Goal: Check status: Check status

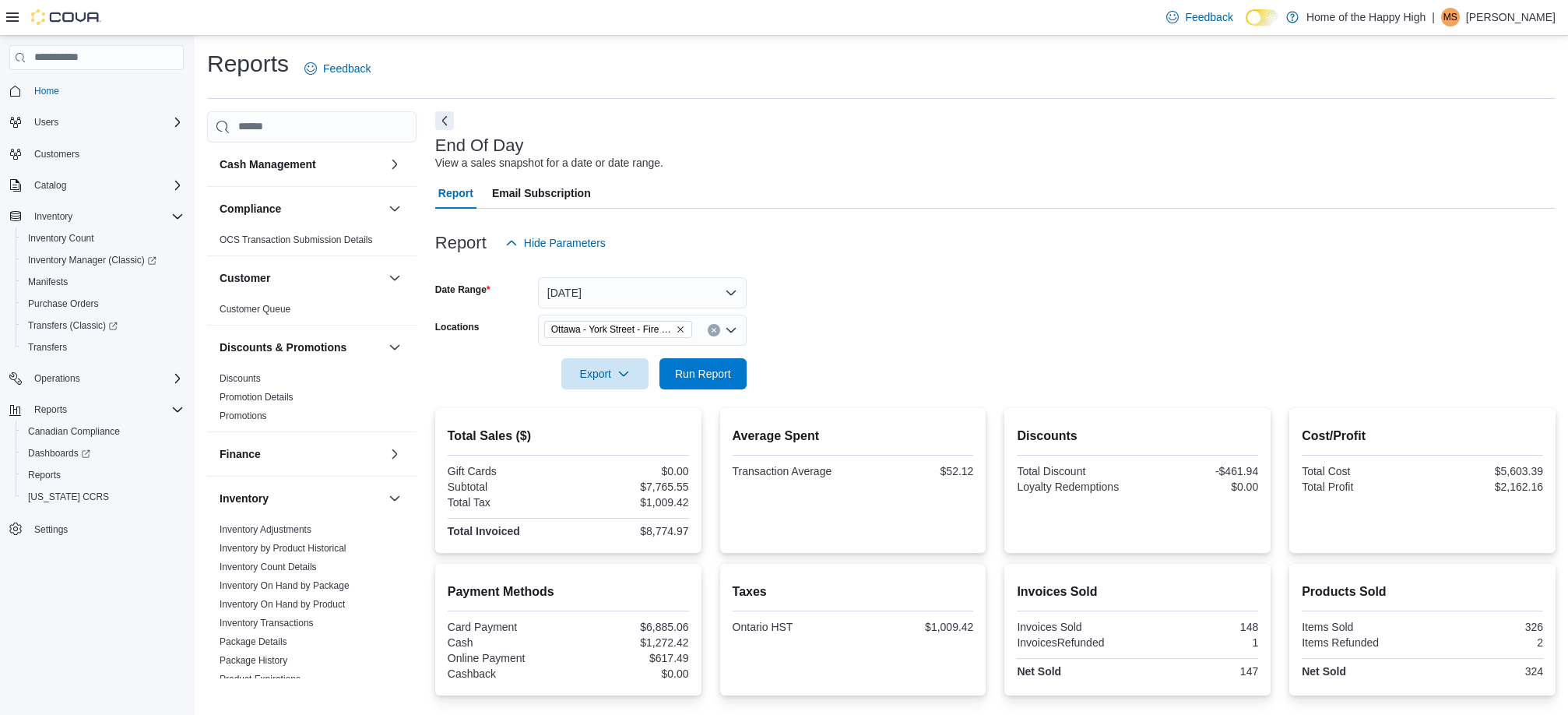
scroll to position [94, 0]
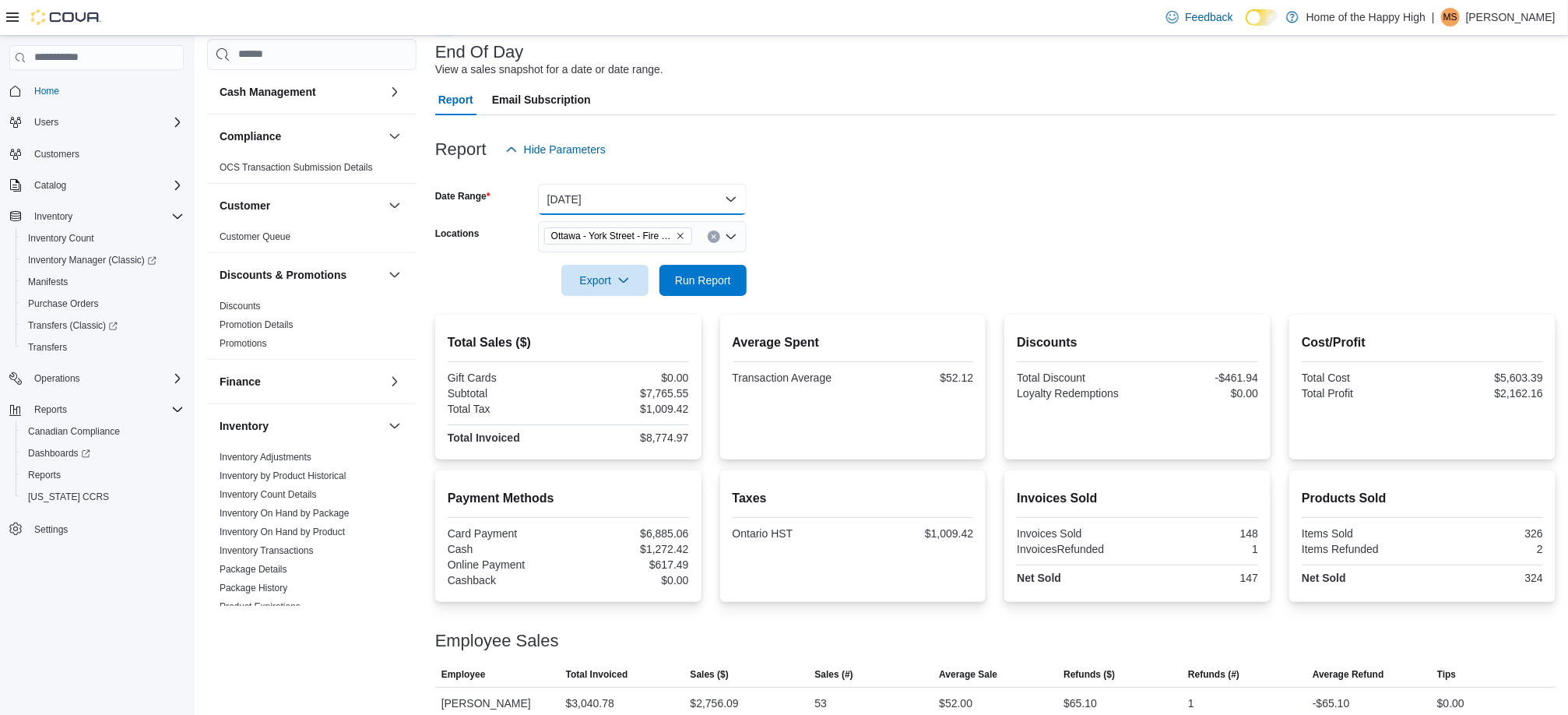
click at [649, 193] on button "[DATE]" at bounding box center [642, 199] width 209 height 32
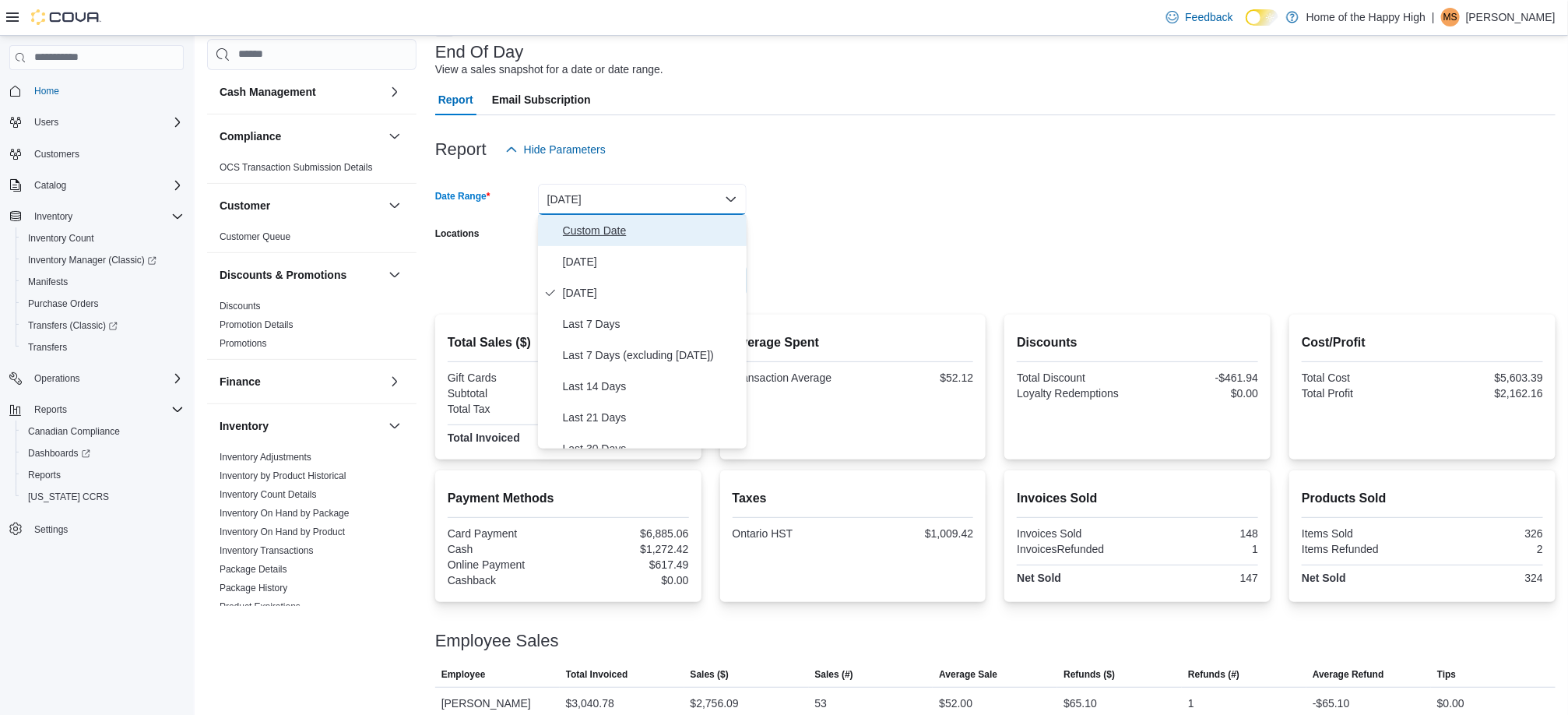
click at [654, 223] on span "Custom Date" at bounding box center [651, 230] width 177 height 19
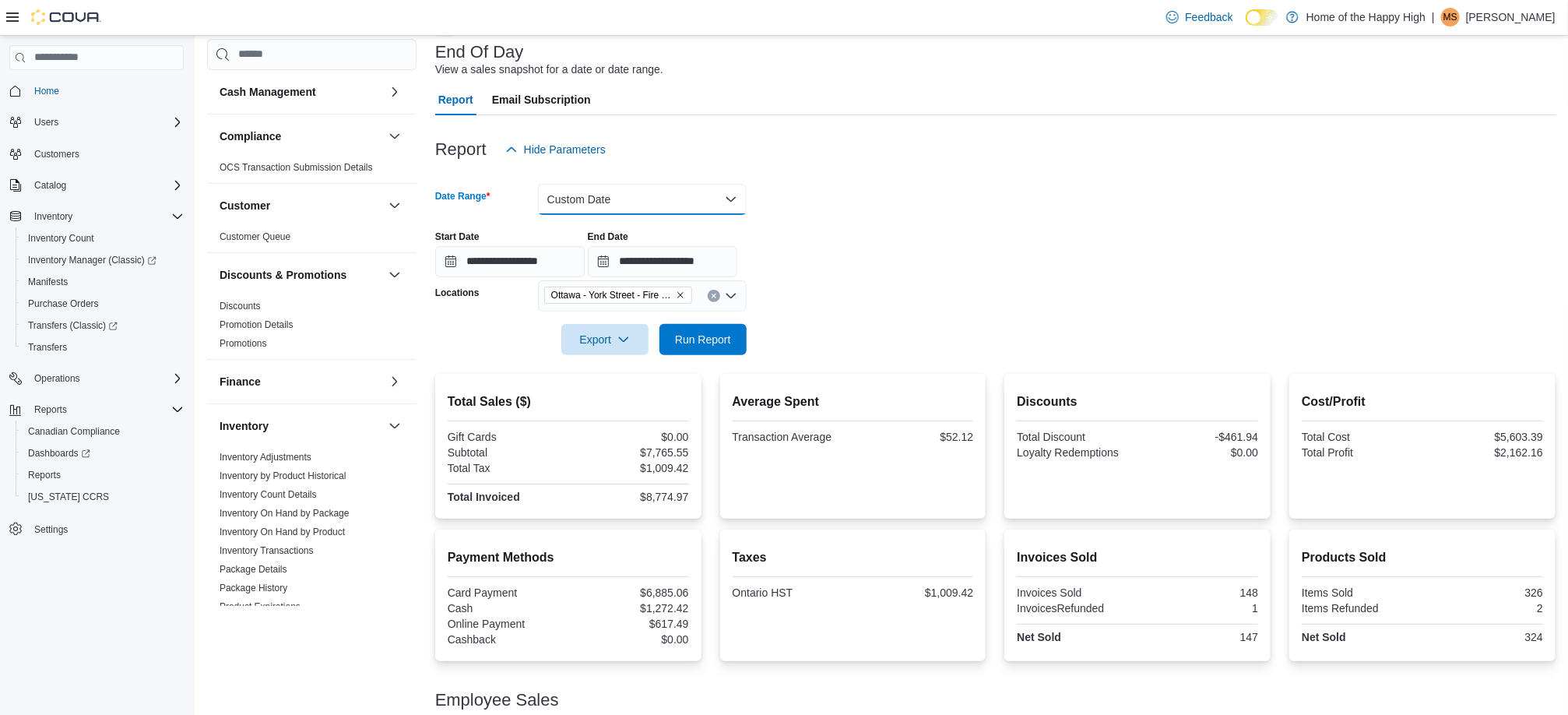
click at [673, 199] on button "Custom Date" at bounding box center [642, 199] width 209 height 32
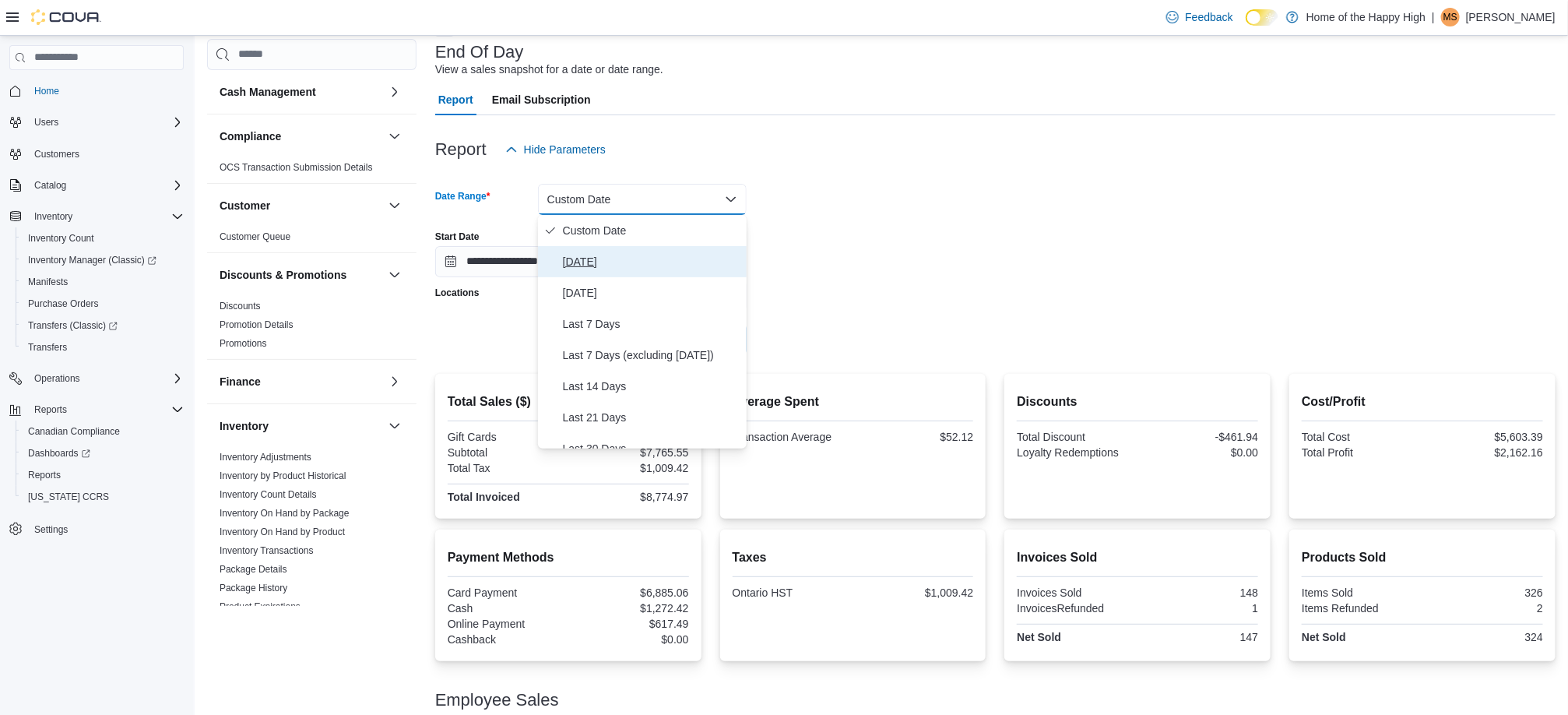
click at [664, 263] on span "[DATE]" at bounding box center [651, 262] width 177 height 19
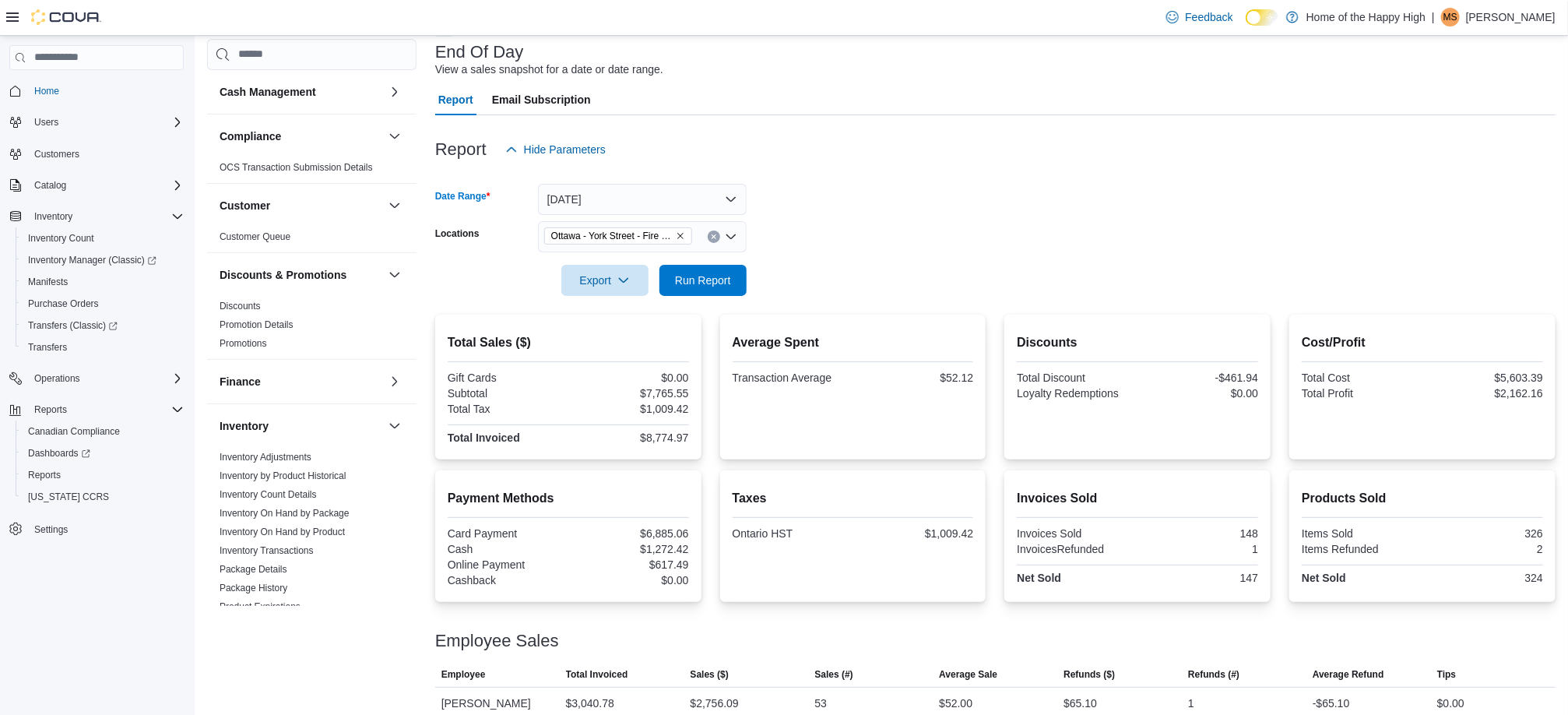
click at [727, 304] on div at bounding box center [995, 305] width 1120 height 19
click at [732, 293] on span "Run Report" at bounding box center [703, 280] width 68 height 32
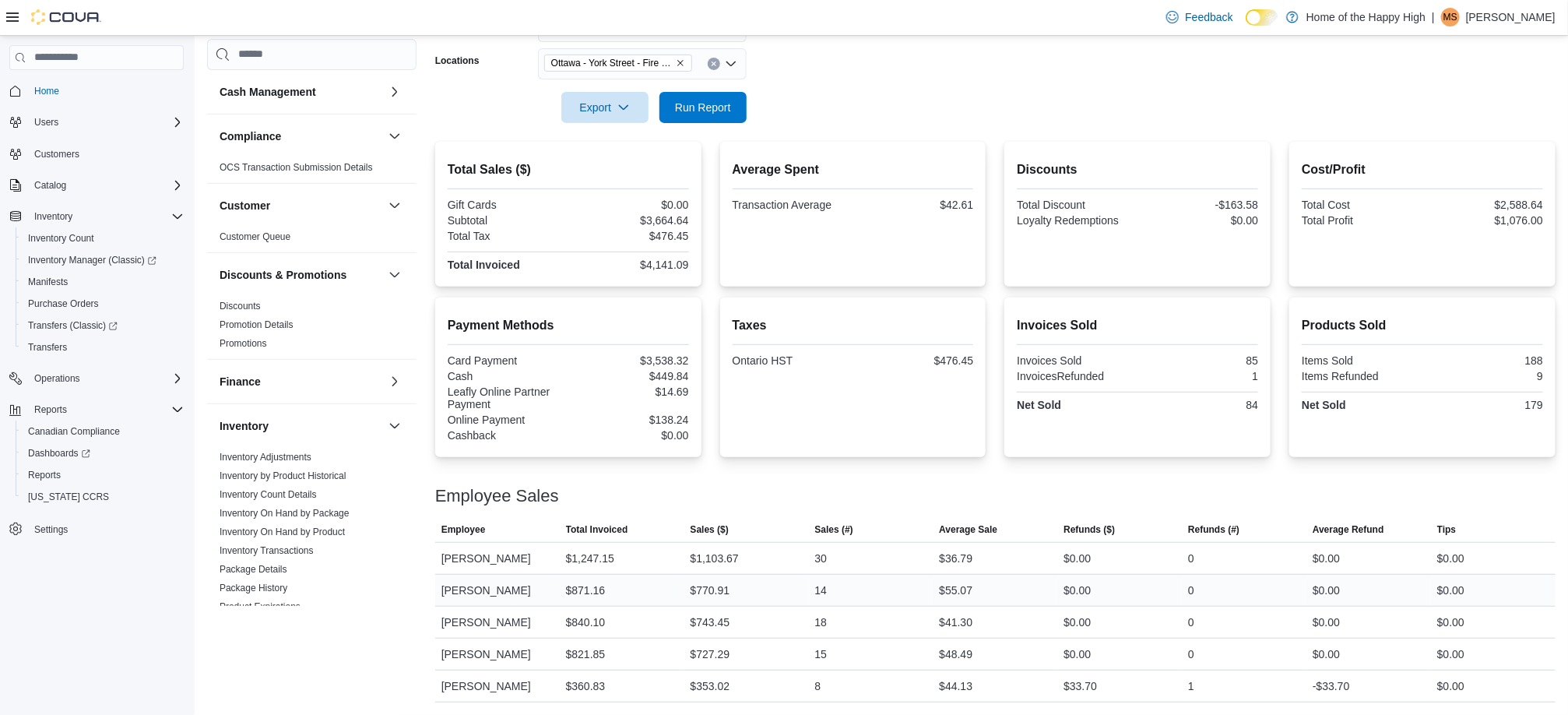
scroll to position [58, 0]
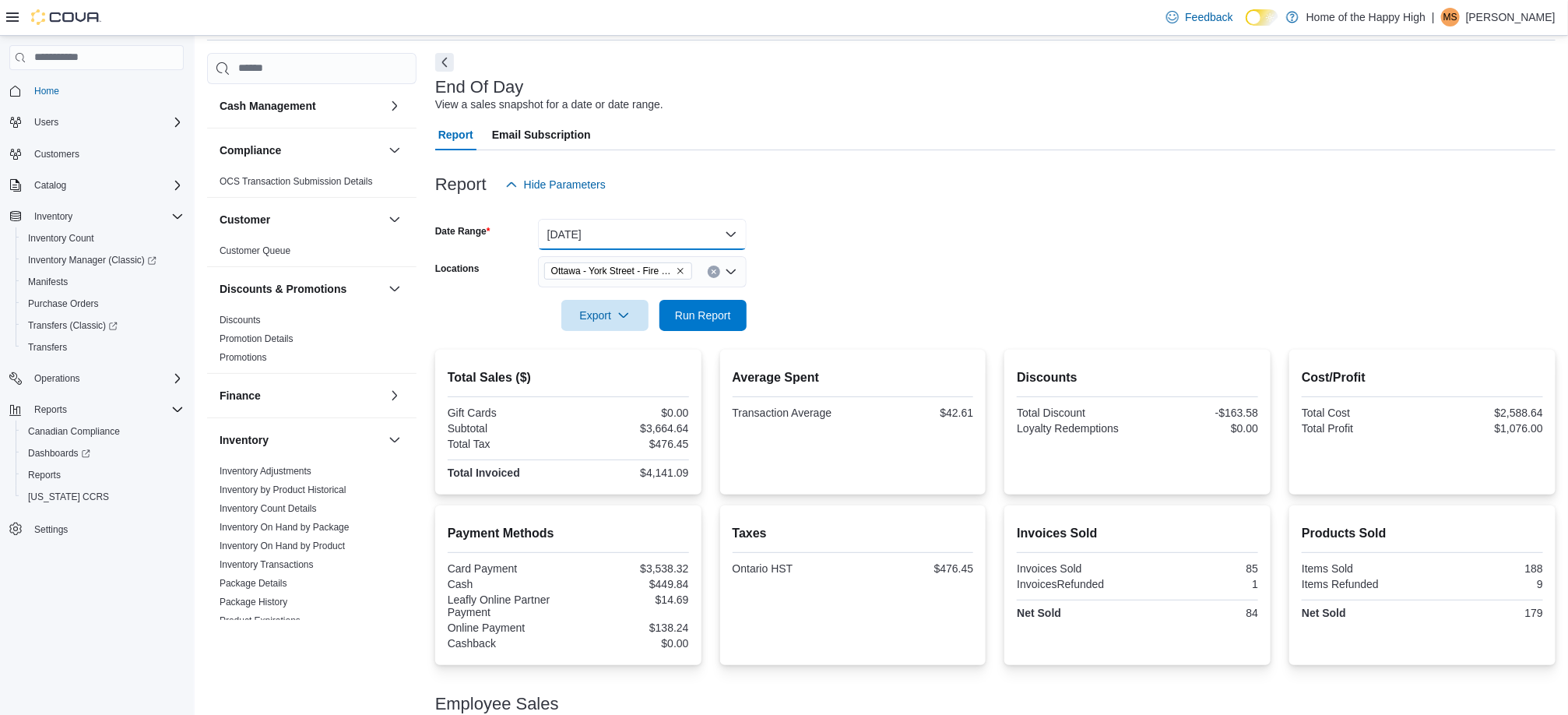
click at [605, 243] on button "[DATE]" at bounding box center [642, 235] width 209 height 32
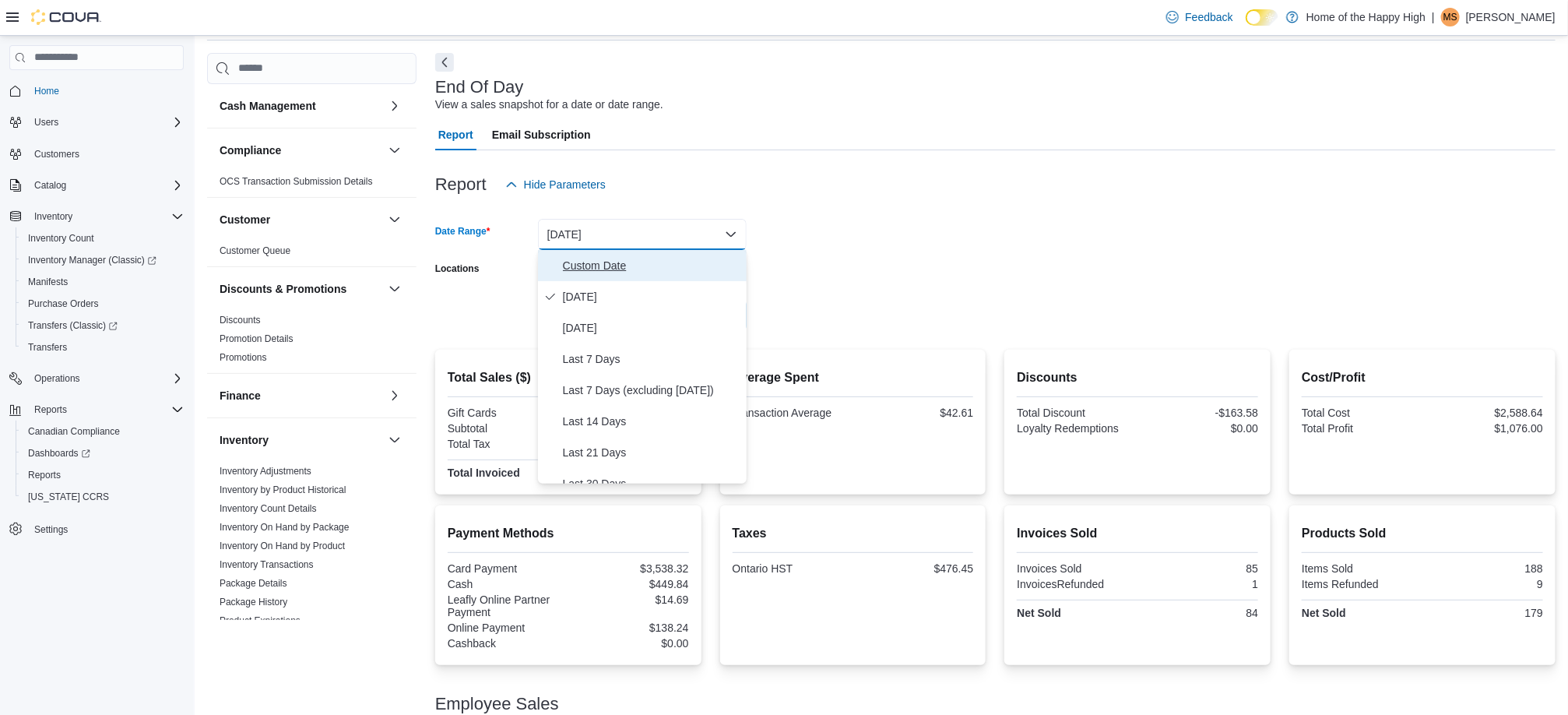
click at [622, 269] on span "Custom Date" at bounding box center [651, 265] width 177 height 19
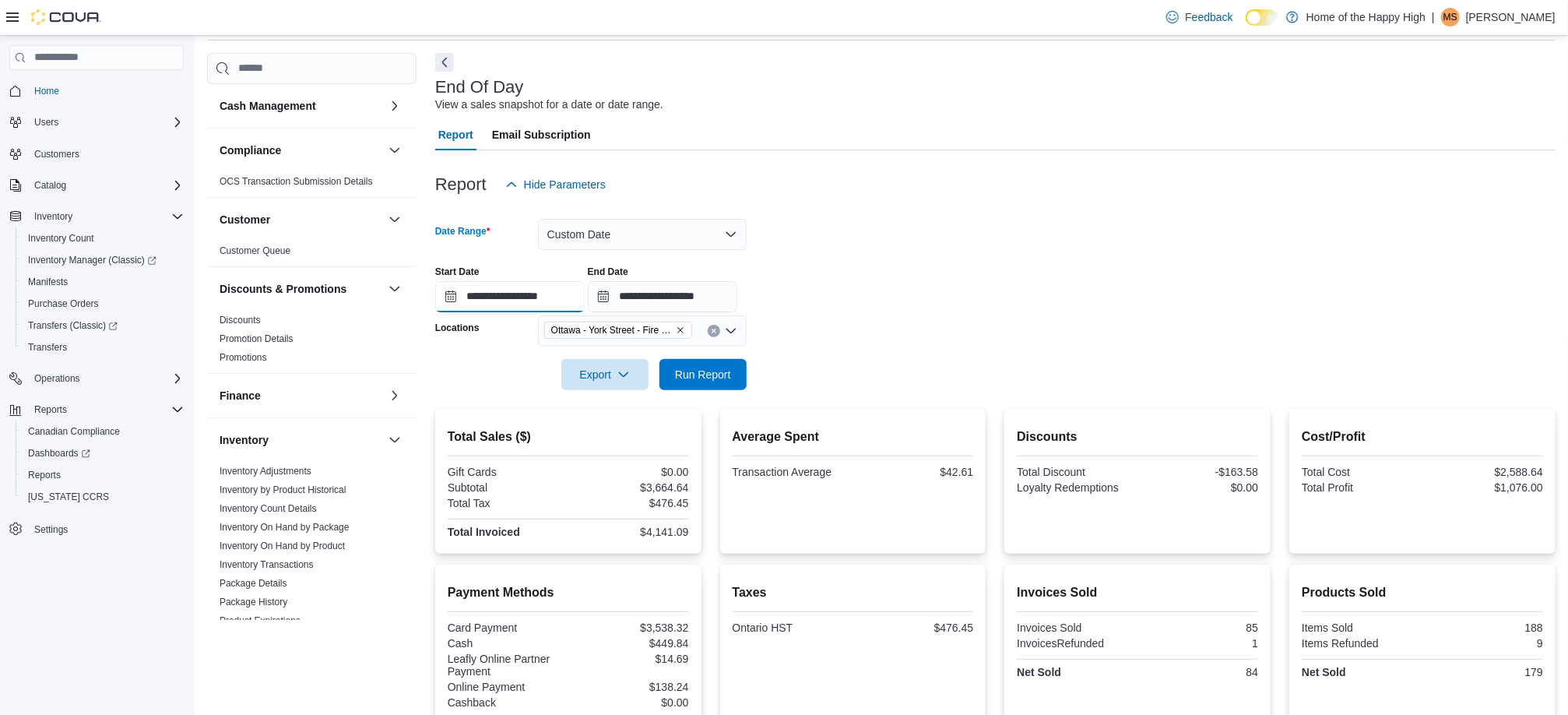
click at [549, 288] on input "**********" at bounding box center [509, 297] width 149 height 32
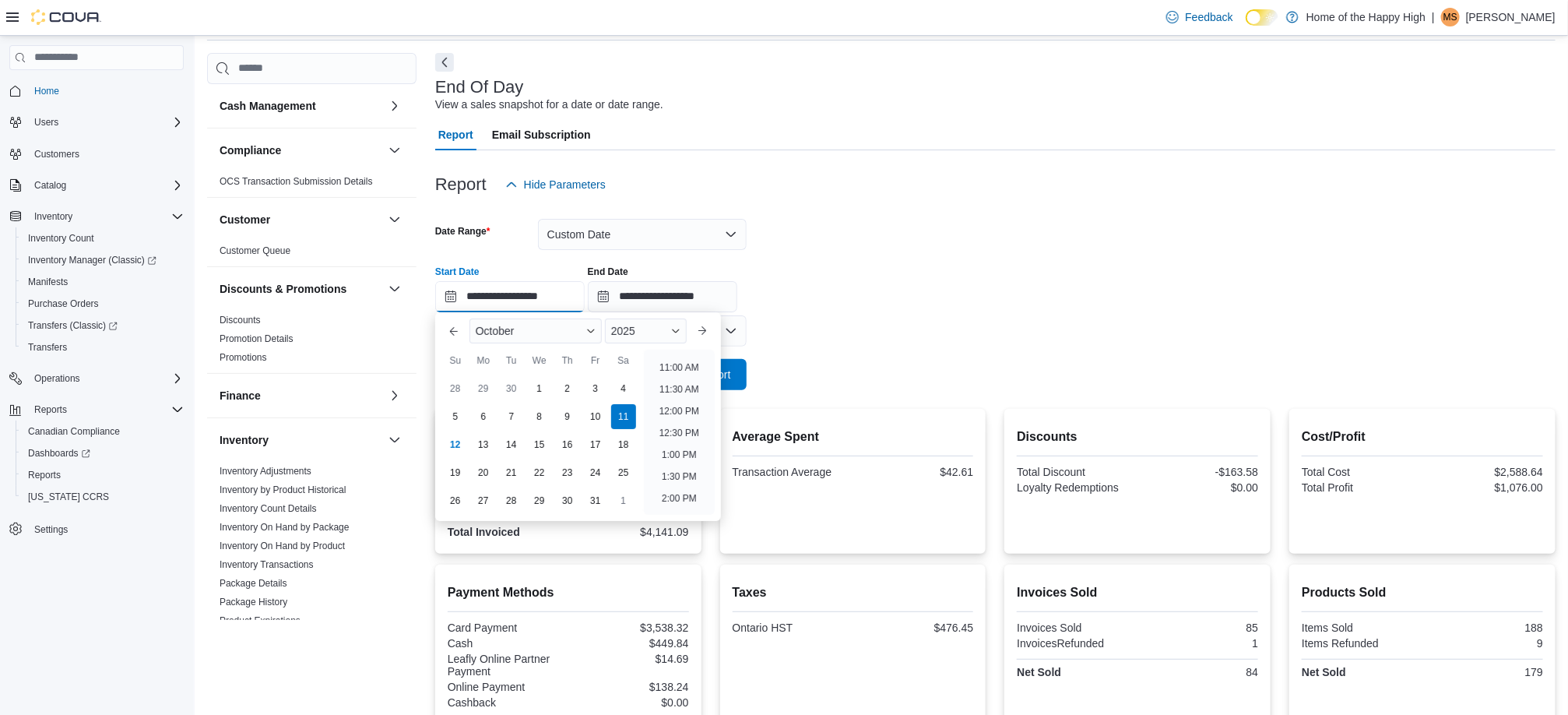
scroll to position [473, 0]
click at [691, 414] on li "12:00 PM" at bounding box center [679, 413] width 52 height 19
type input "**********"
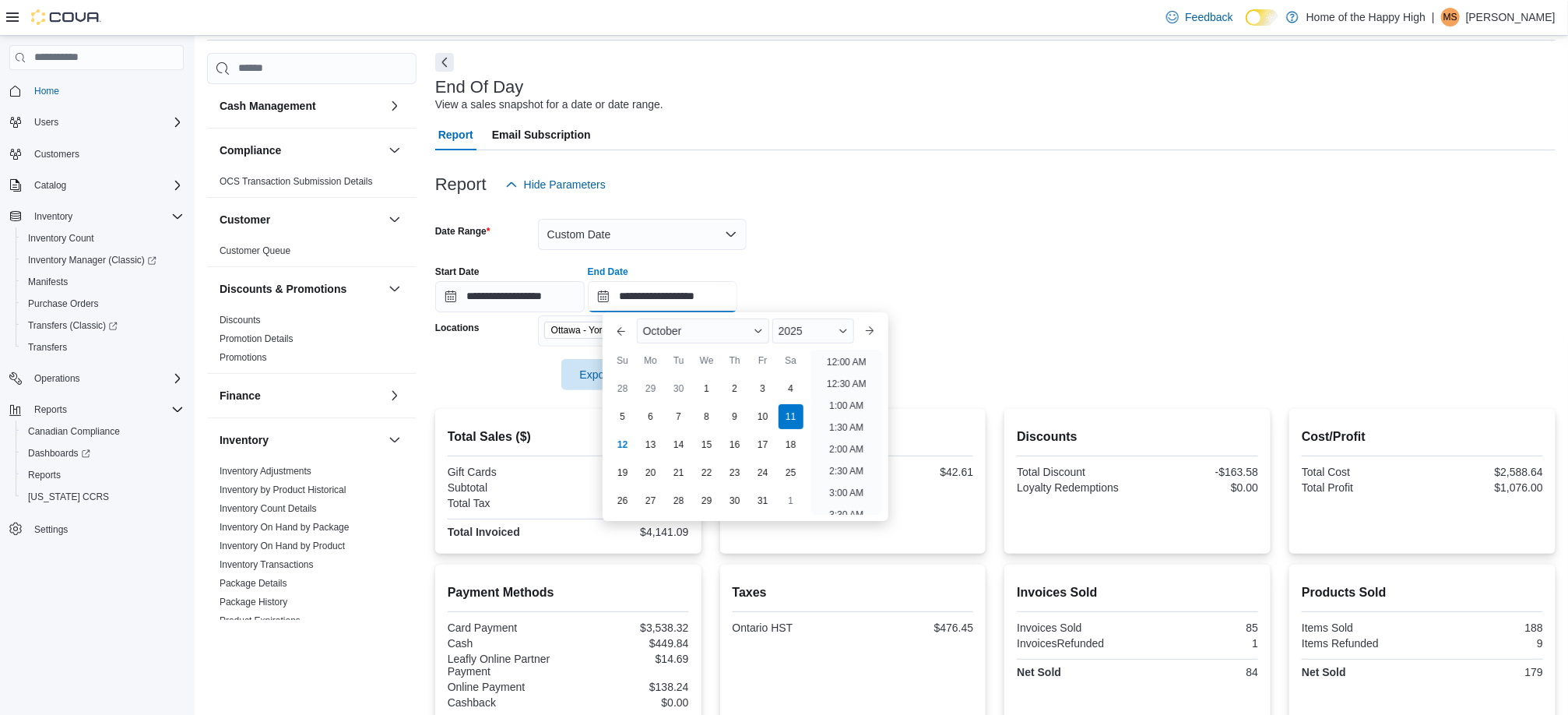
click at [720, 286] on input "**********" at bounding box center [662, 297] width 149 height 32
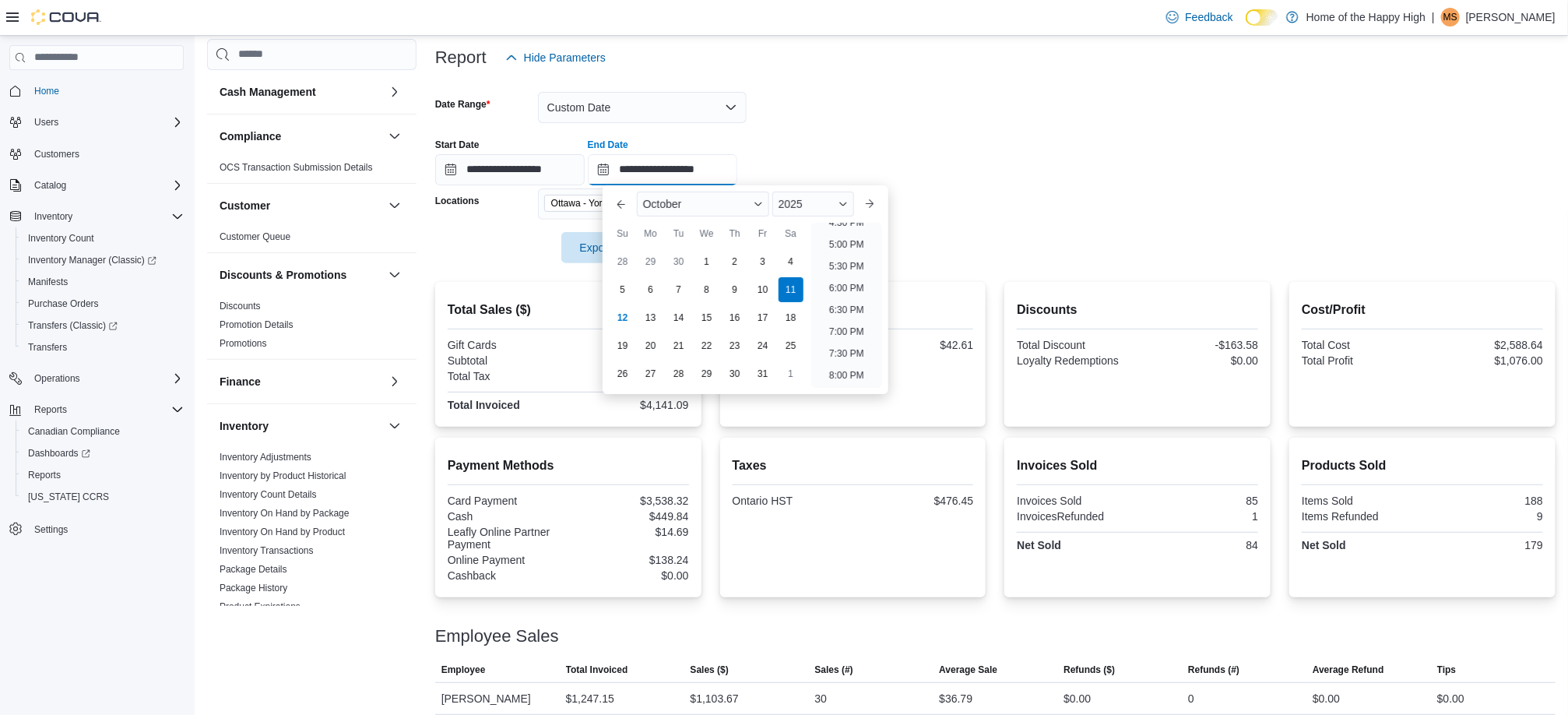
scroll to position [731, 0]
click at [848, 247] on li "5:00 PM" at bounding box center [847, 246] width 48 height 19
type input "**********"
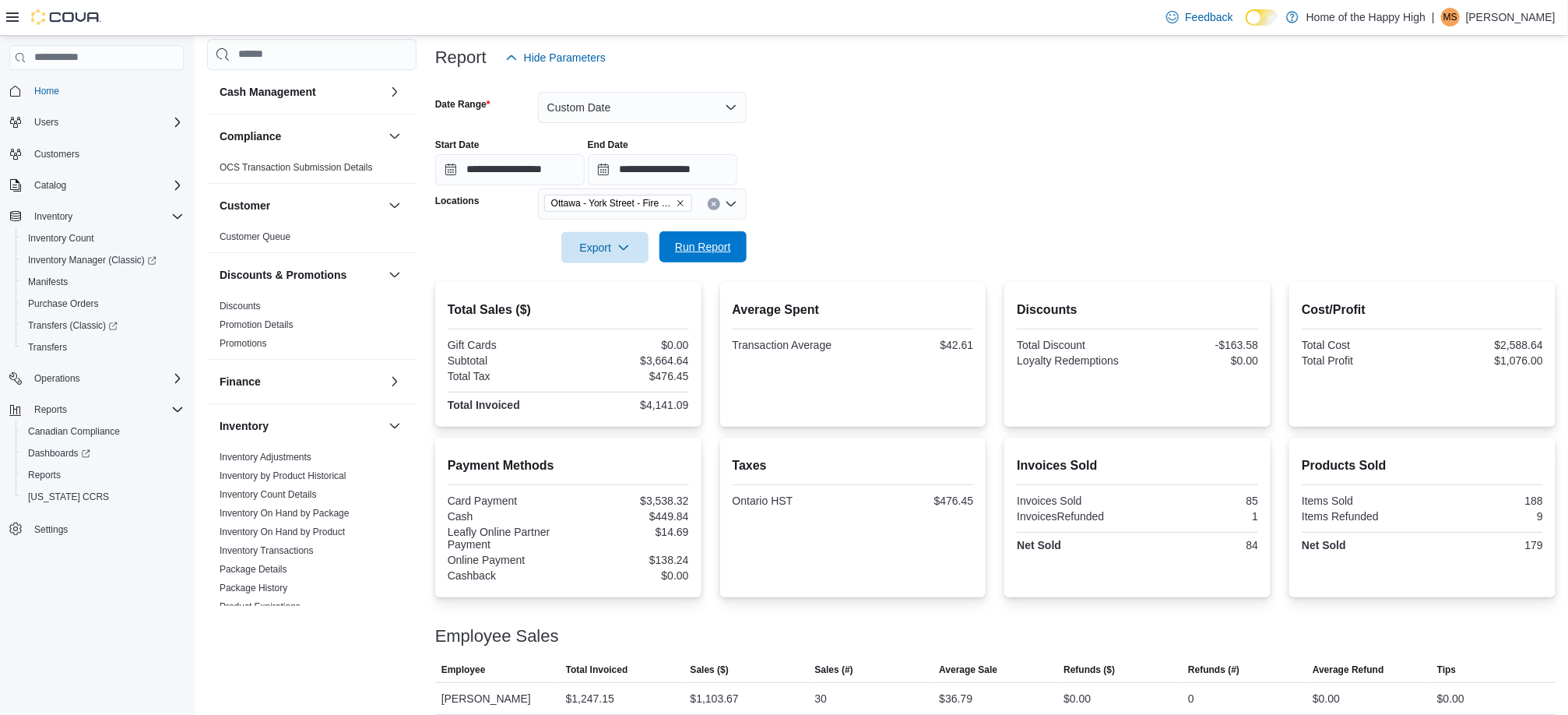
click at [703, 247] on span "Run Report" at bounding box center [703, 247] width 56 height 15
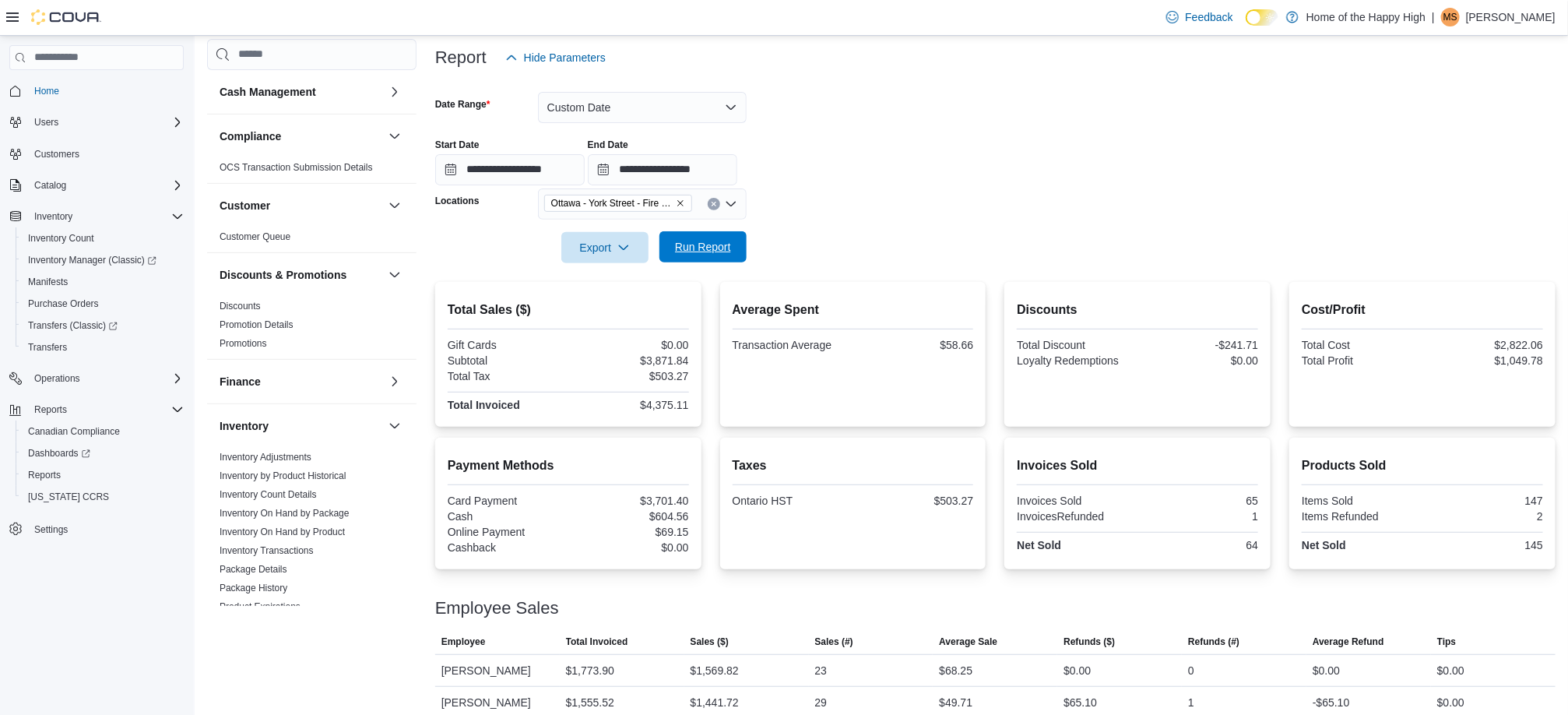
click at [703, 247] on span "Run Report" at bounding box center [703, 247] width 56 height 15
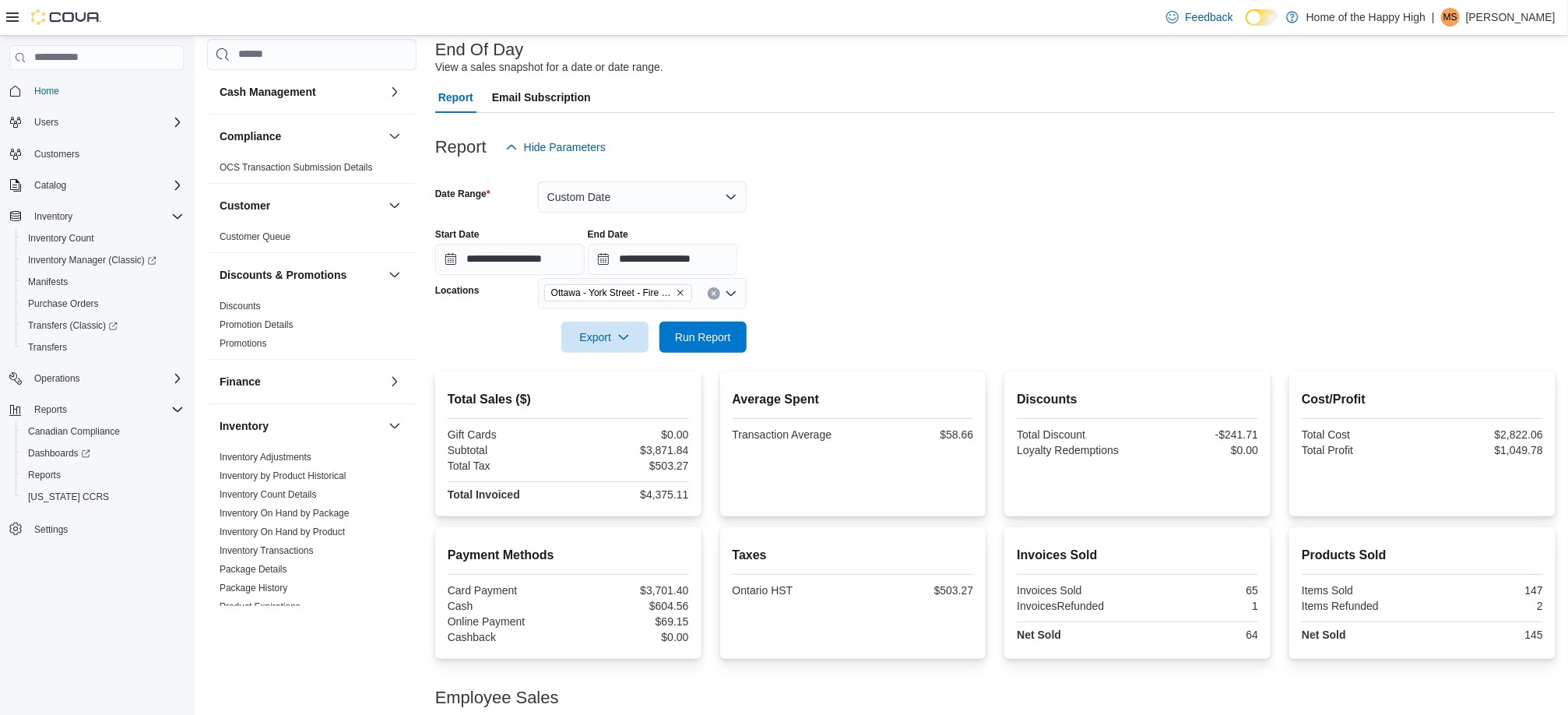
scroll to position [56, 0]
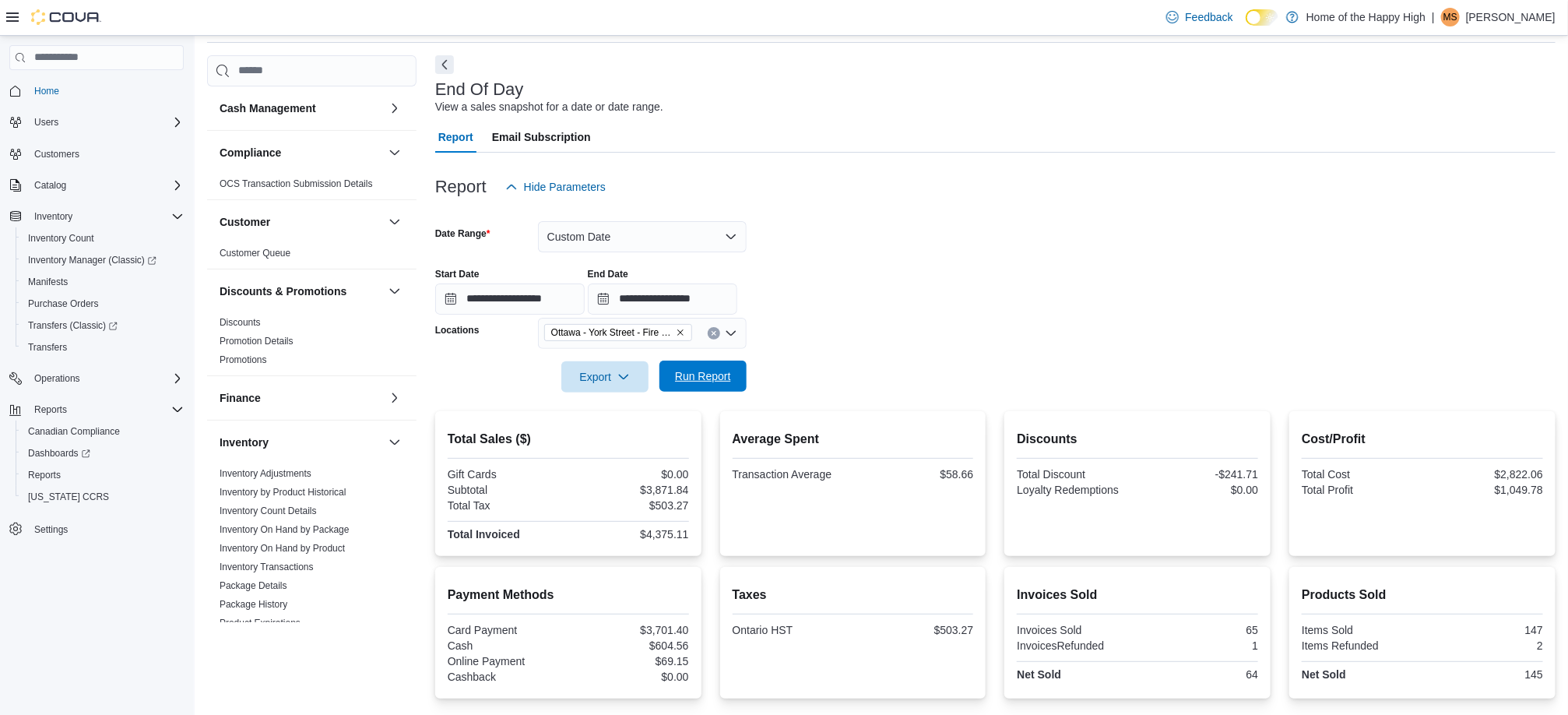
click at [713, 377] on span "Run Report" at bounding box center [703, 376] width 56 height 15
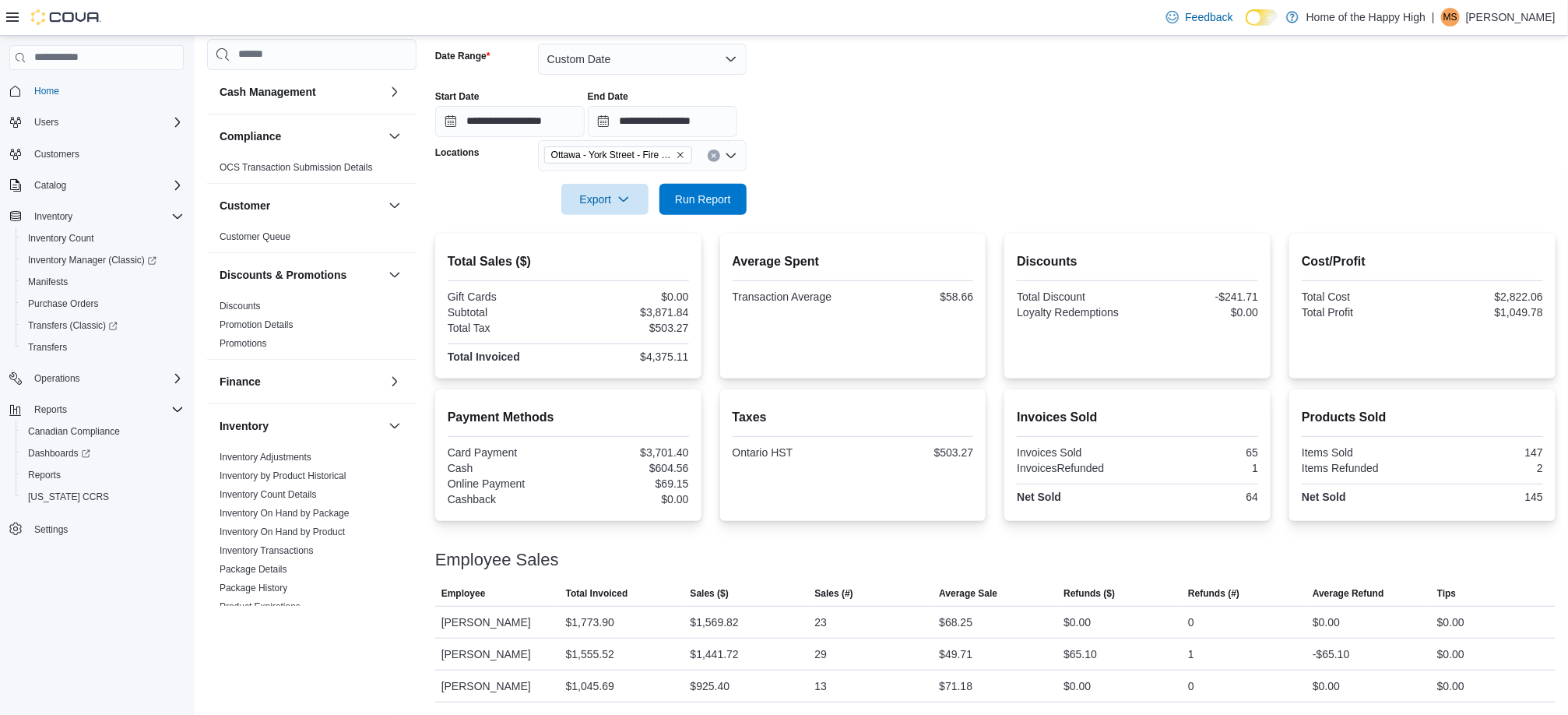
scroll to position [0, 0]
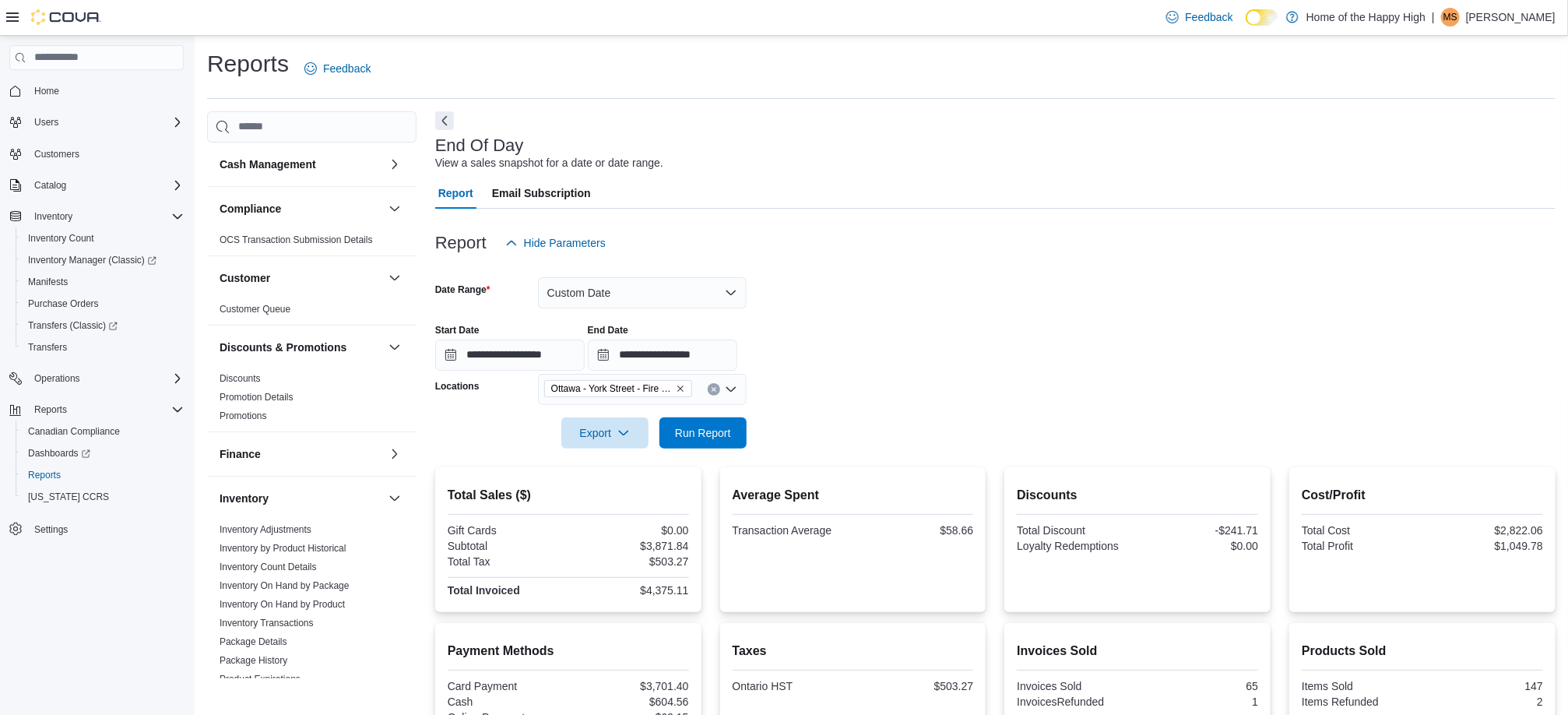
scroll to position [235, 0]
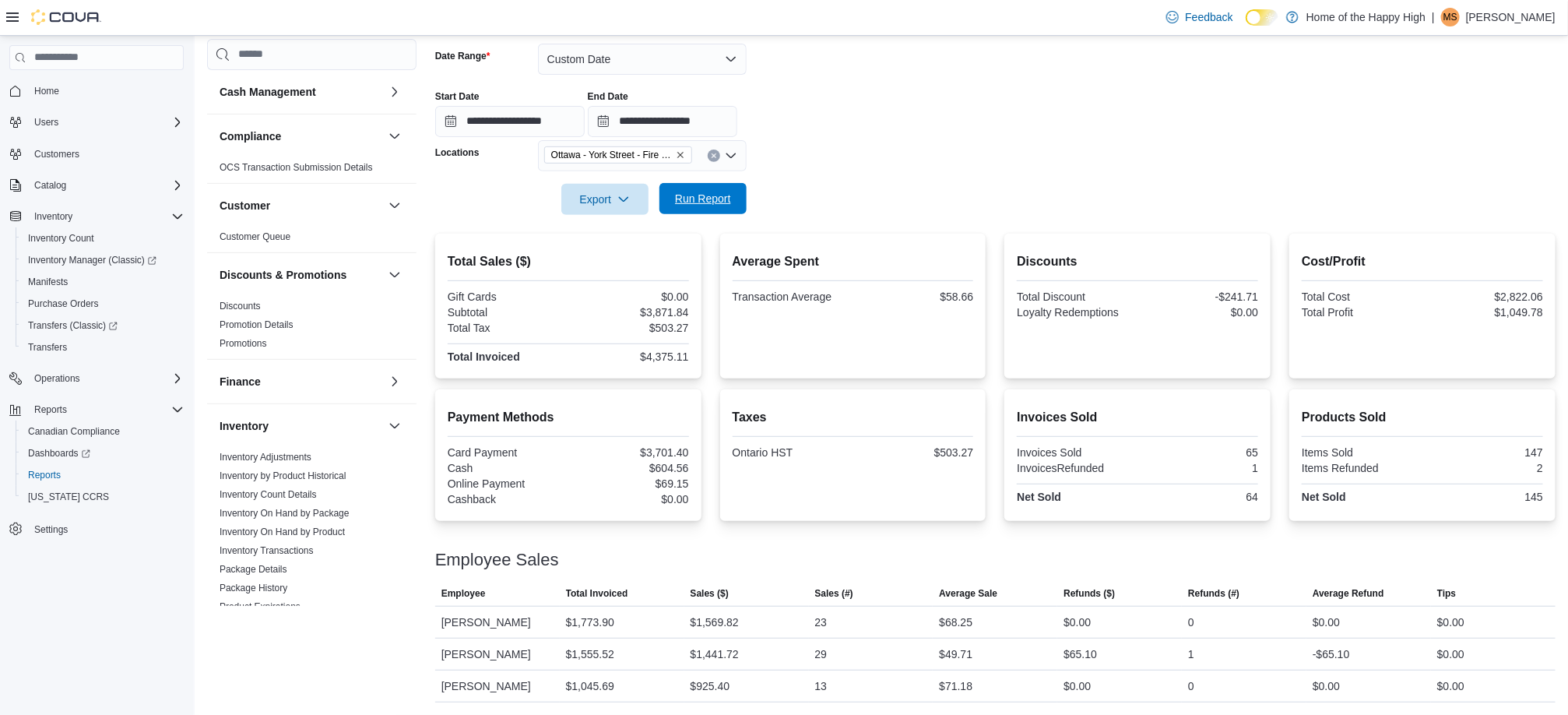
click at [703, 194] on span "Run Report" at bounding box center [703, 199] width 56 height 15
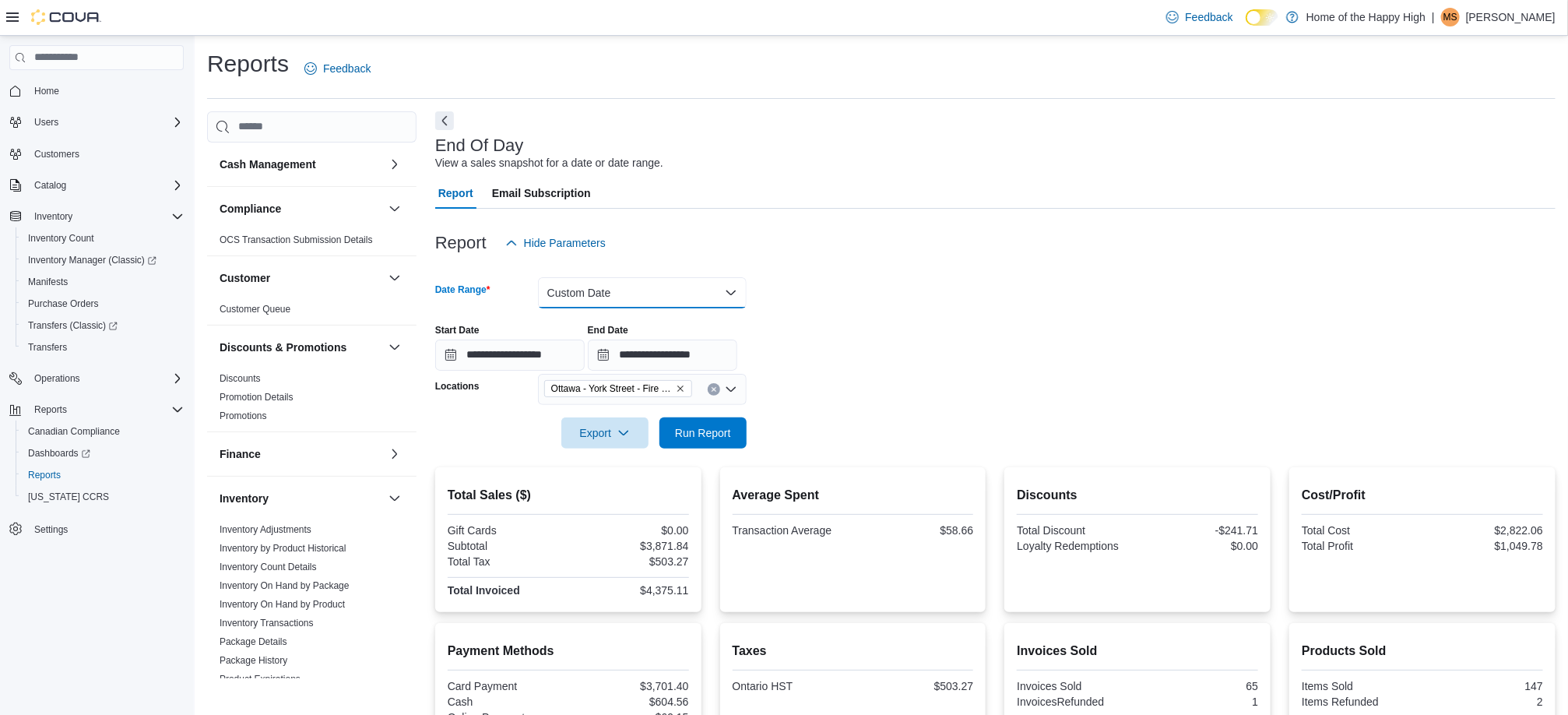
click at [699, 288] on button "Custom Date" at bounding box center [642, 293] width 209 height 32
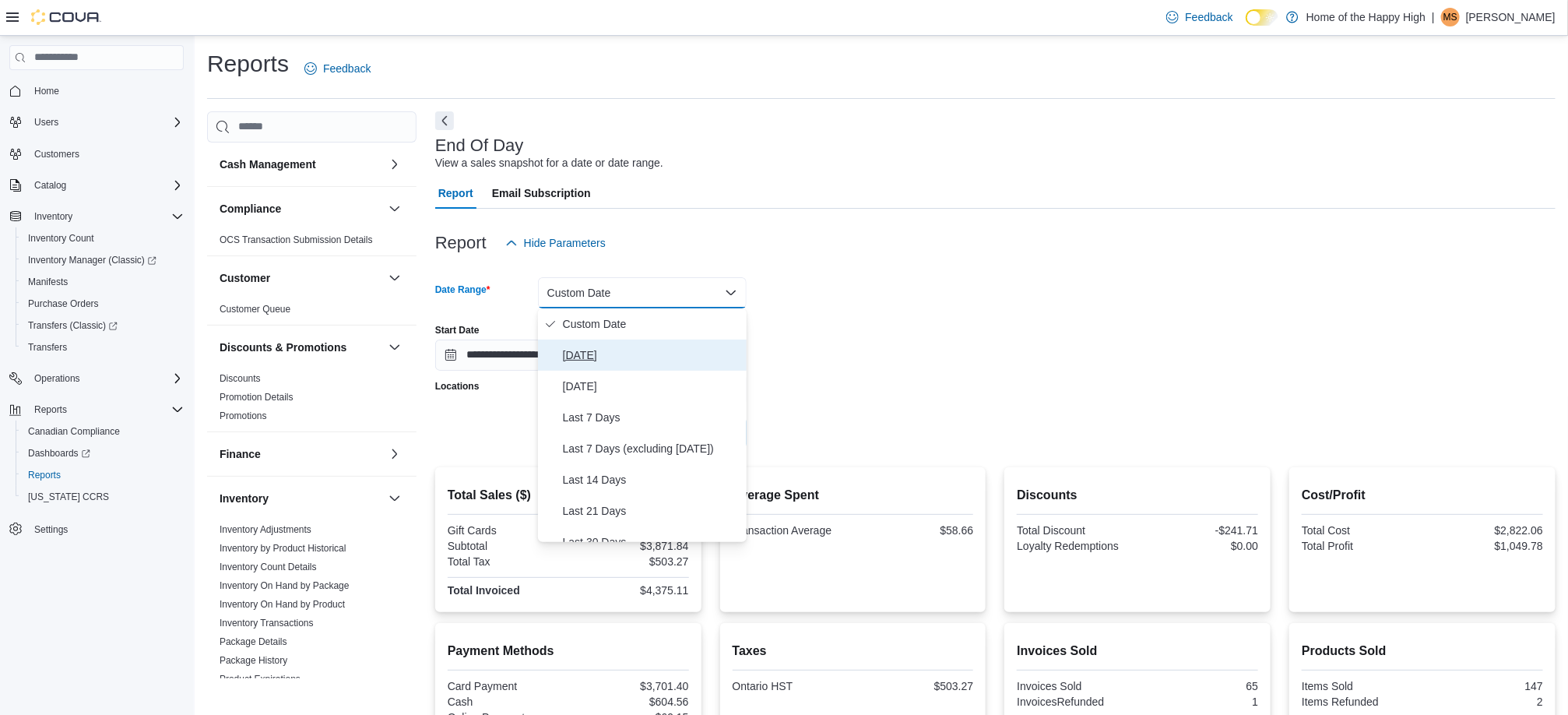
click at [670, 354] on span "[DATE]" at bounding box center [651, 355] width 177 height 19
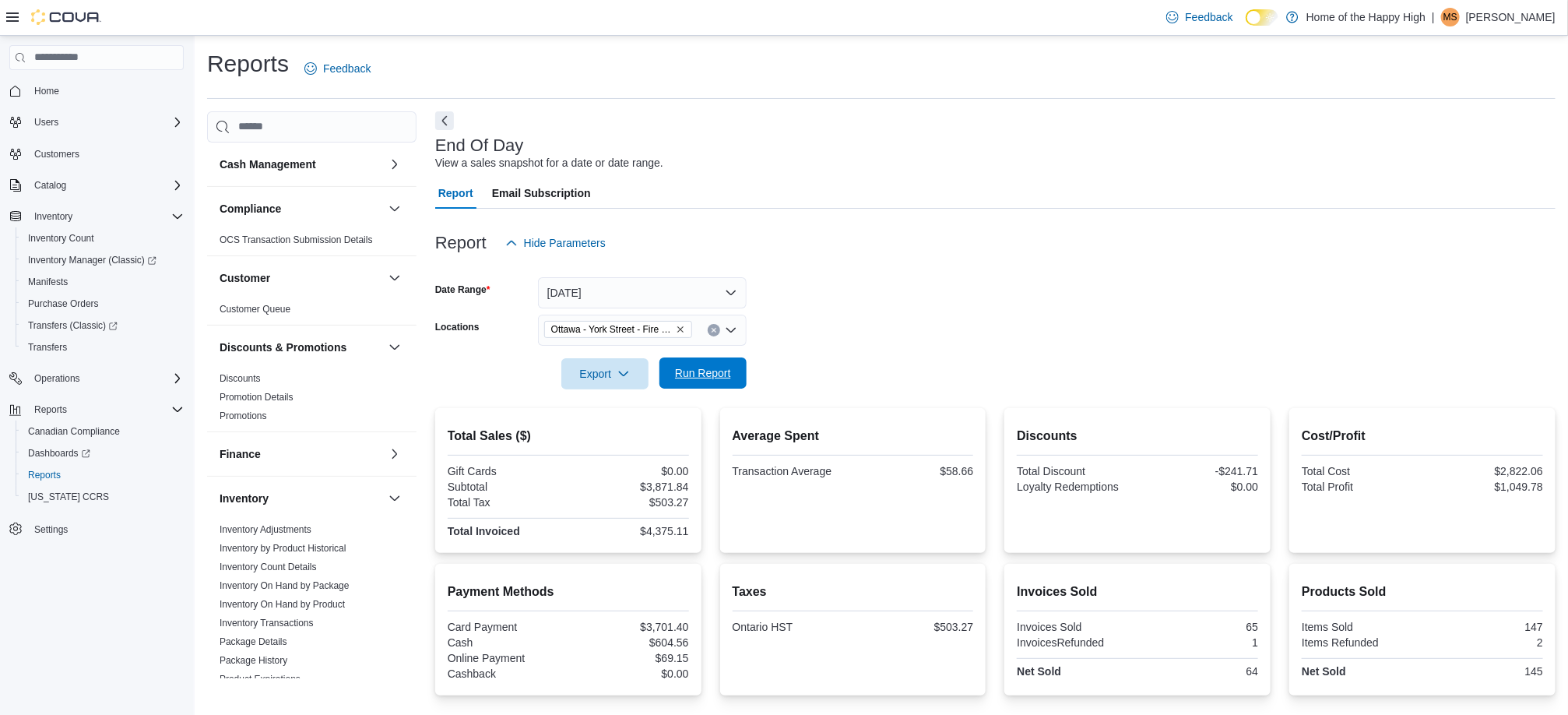
click at [725, 375] on span "Run Report" at bounding box center [703, 373] width 56 height 15
